Goal: Information Seeking & Learning: Learn about a topic

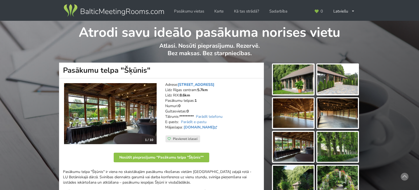
click at [203, 85] on link "[STREET_ADDRESS]" at bounding box center [196, 84] width 37 height 5
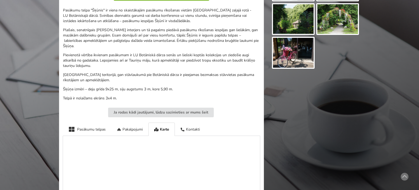
scroll to position [37, 0]
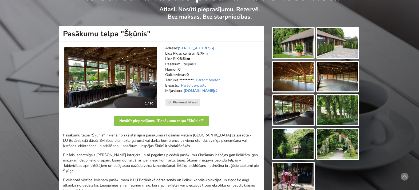
click at [349, 122] on img at bounding box center [337, 111] width 41 height 30
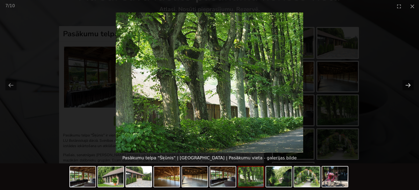
click at [408, 85] on button "Next slide" at bounding box center [408, 85] width 11 height 10
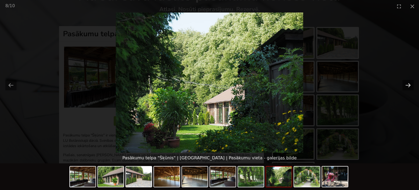
click at [407, 84] on button "Next slide" at bounding box center [408, 85] width 11 height 10
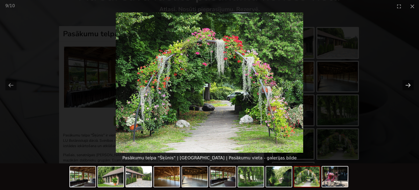
click at [407, 84] on button "Next slide" at bounding box center [408, 85] width 11 height 10
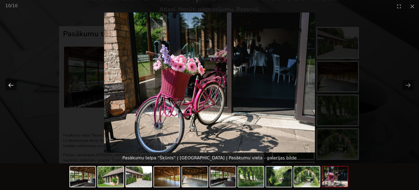
click at [11, 85] on button "Previous slide" at bounding box center [10, 85] width 11 height 10
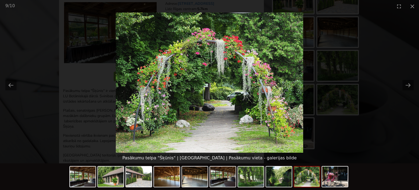
scroll to position [101, 0]
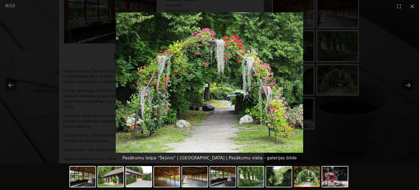
click at [206, 87] on img at bounding box center [209, 83] width 187 height 140
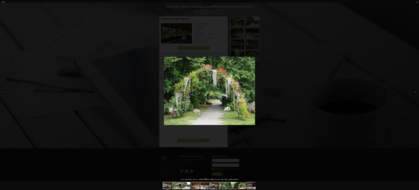
scroll to position [0, 0]
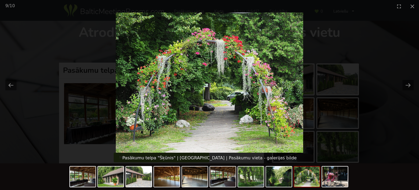
click at [214, 97] on img at bounding box center [209, 83] width 187 height 140
click at [205, 86] on img at bounding box center [209, 83] width 187 height 140
click at [398, 94] on picture at bounding box center [209, 83] width 419 height 140
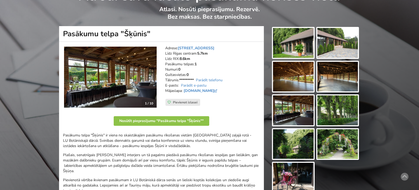
click at [338, 143] on img at bounding box center [337, 144] width 41 height 30
